Goal: Find specific page/section: Find specific page/section

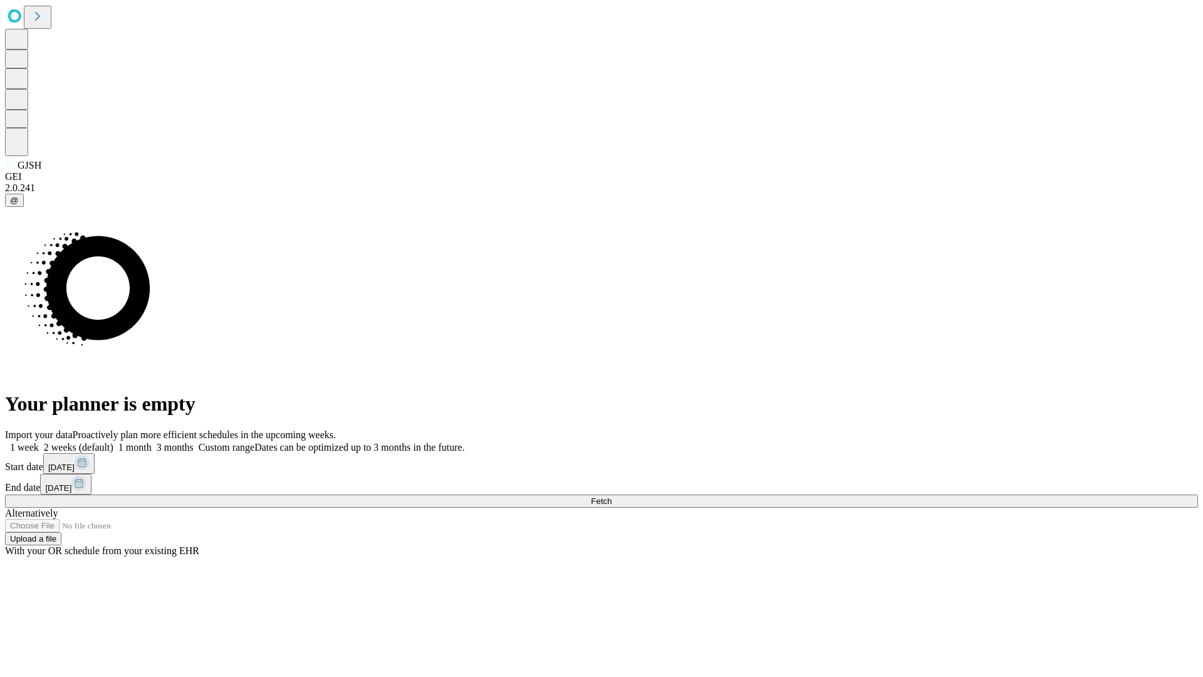
click at [612, 496] on span "Fetch" at bounding box center [601, 500] width 21 height 9
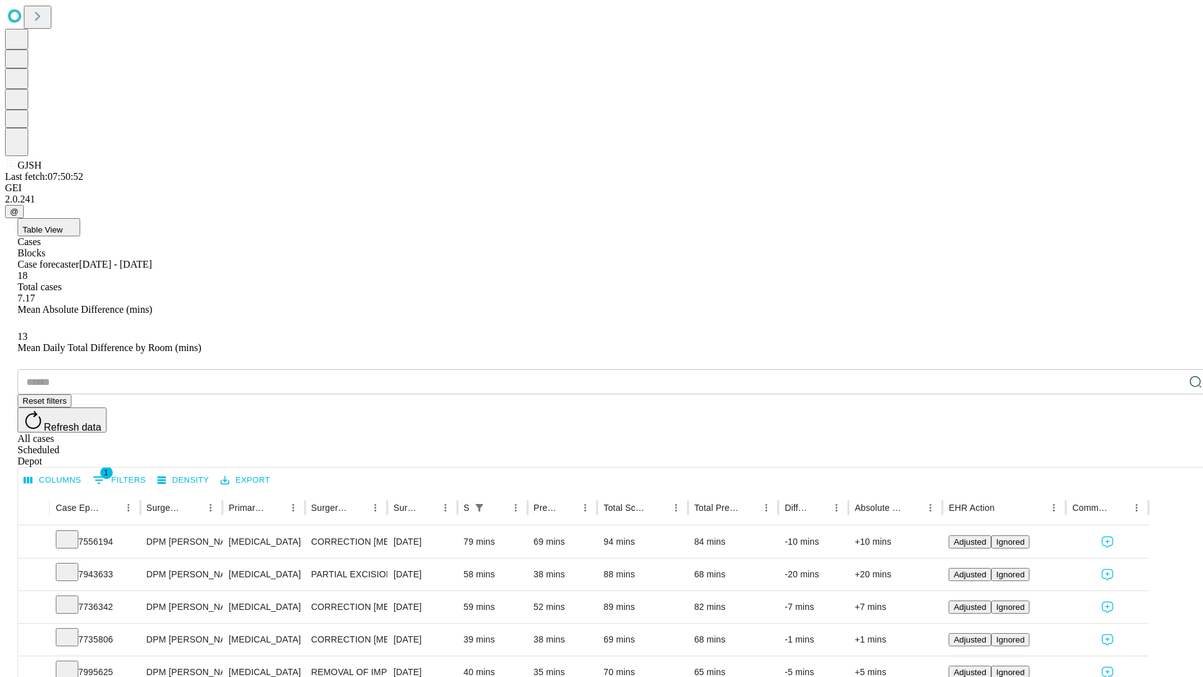
click at [1171, 456] on div "Depot" at bounding box center [614, 461] width 1193 height 11
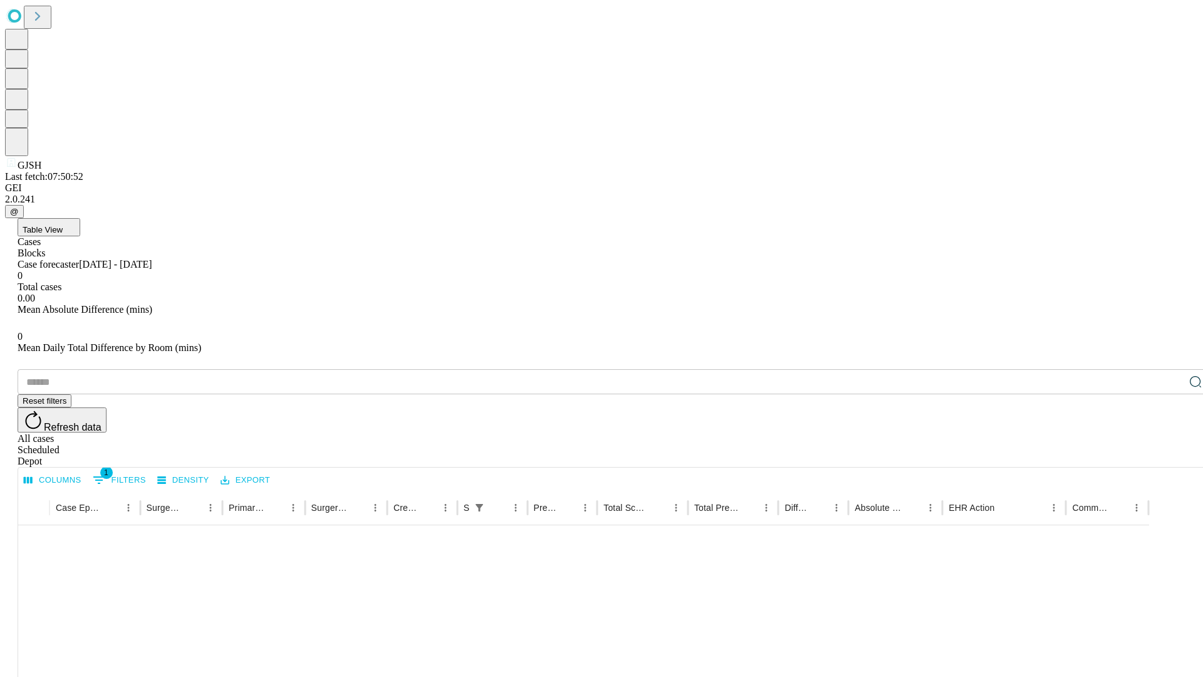
click at [1068, 433] on div "All cases" at bounding box center [614, 438] width 1193 height 11
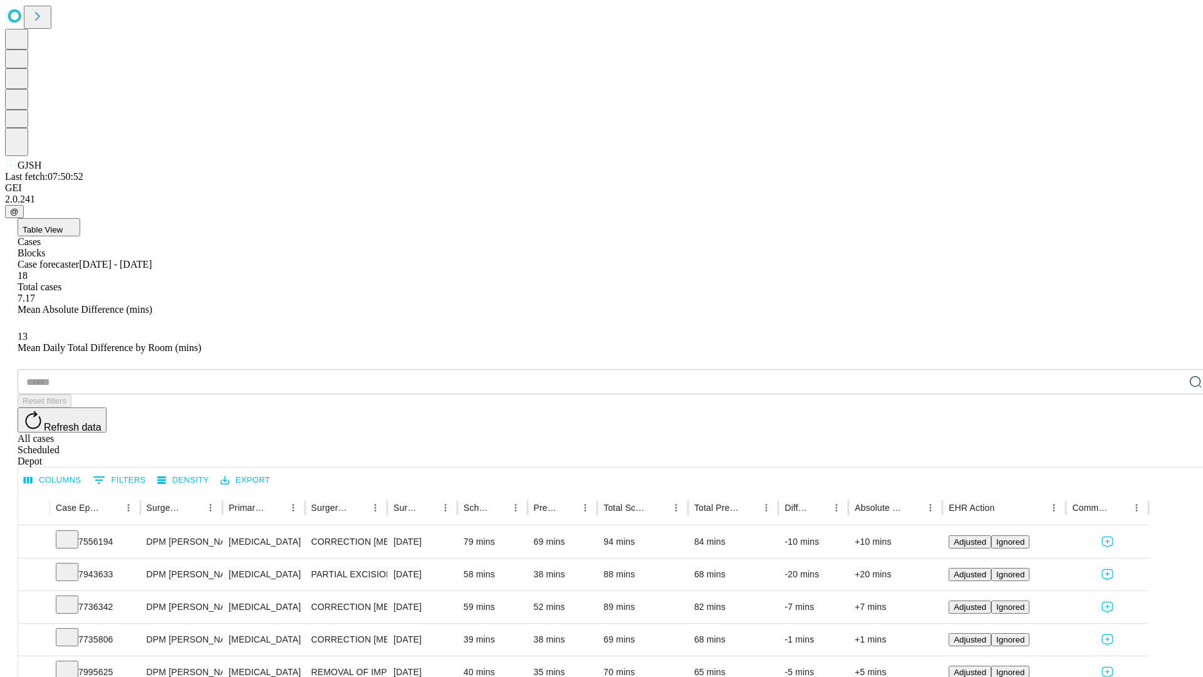
type input "*******"
